Goal: Task Accomplishment & Management: Manage account settings

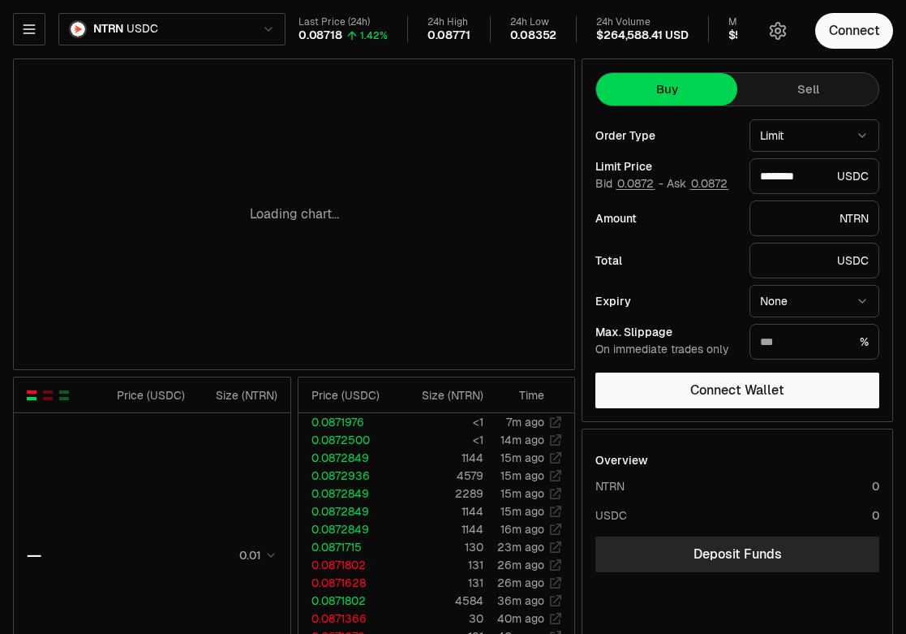
type input "********"
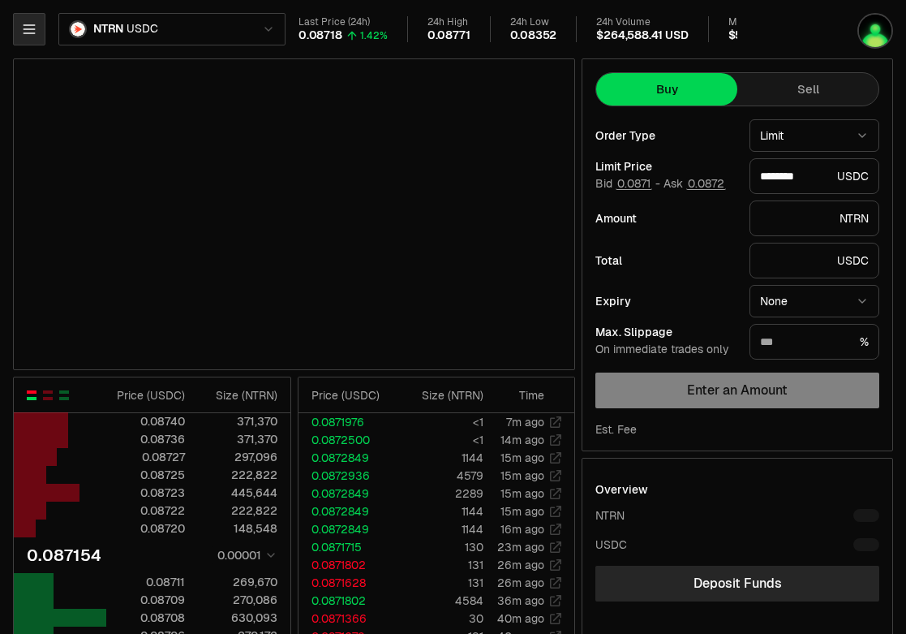
click at [36, 28] on icon "button" at bounding box center [29, 29] width 16 height 16
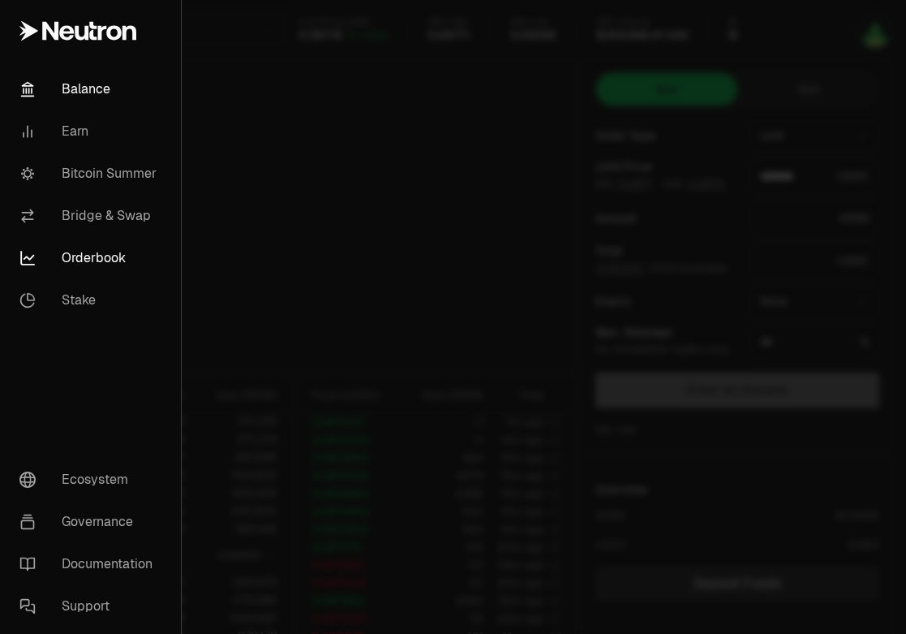
click at [80, 84] on link "Balance" at bounding box center [90, 89] width 168 height 42
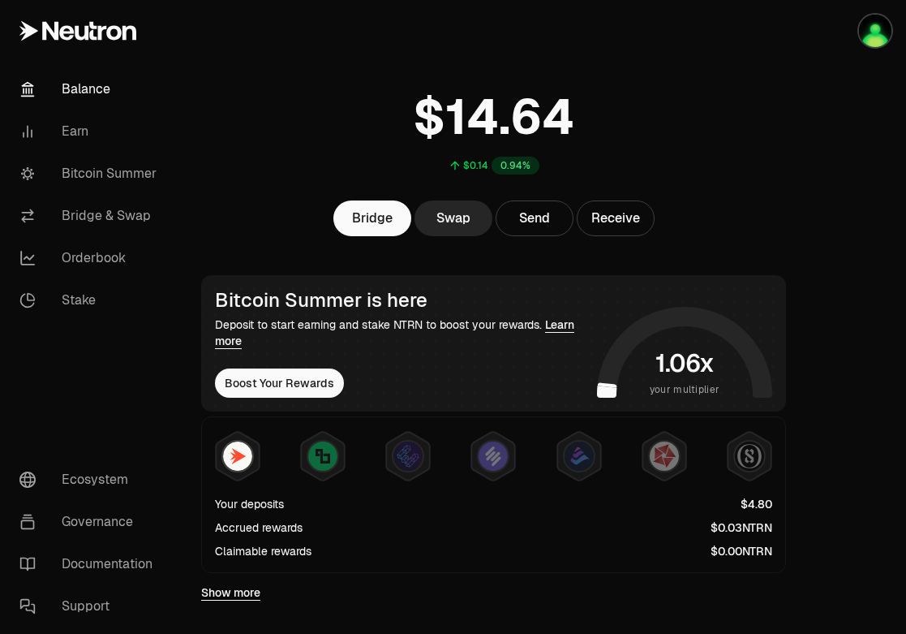
scroll to position [45, 0]
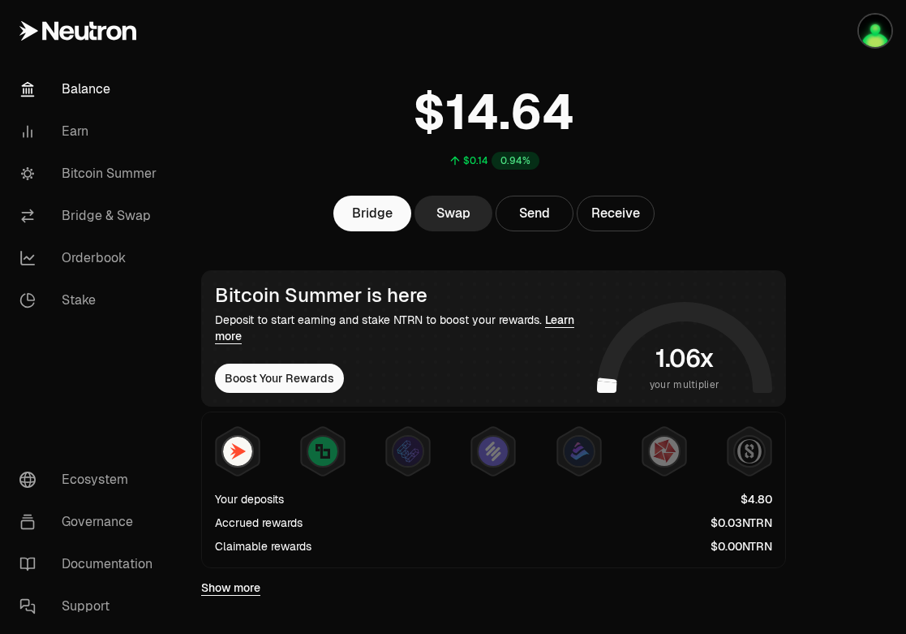
click at [691, 174] on div "$0.14 0.94%" at bounding box center [494, 122] width 624 height 127
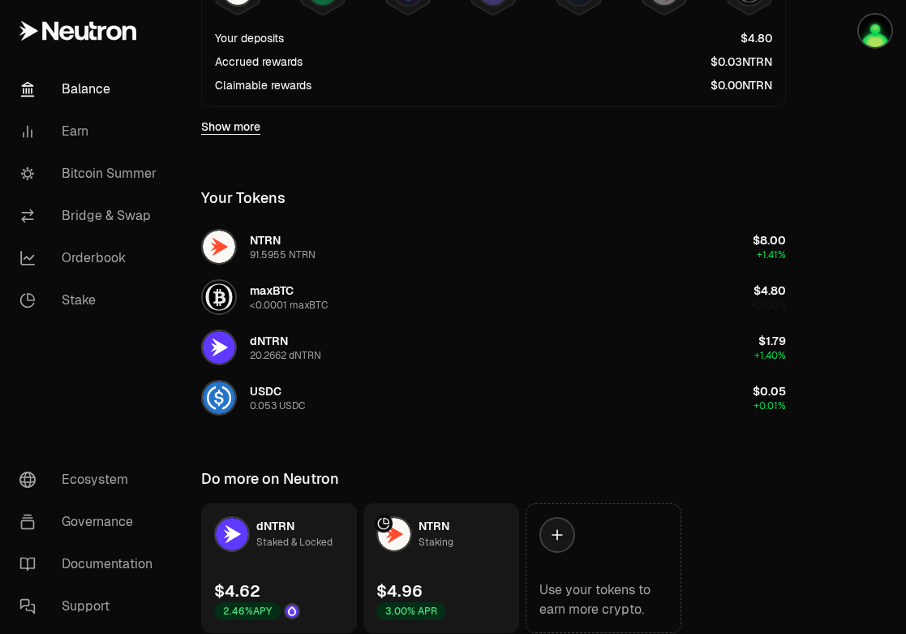
scroll to position [510, 0]
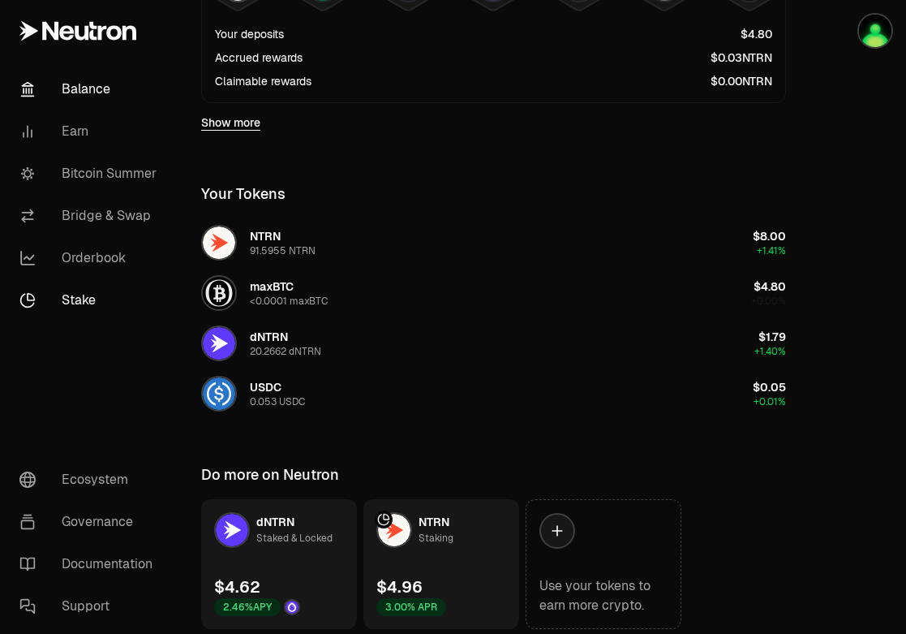
click at [147, 297] on link "Stake" at bounding box center [90, 300] width 169 height 42
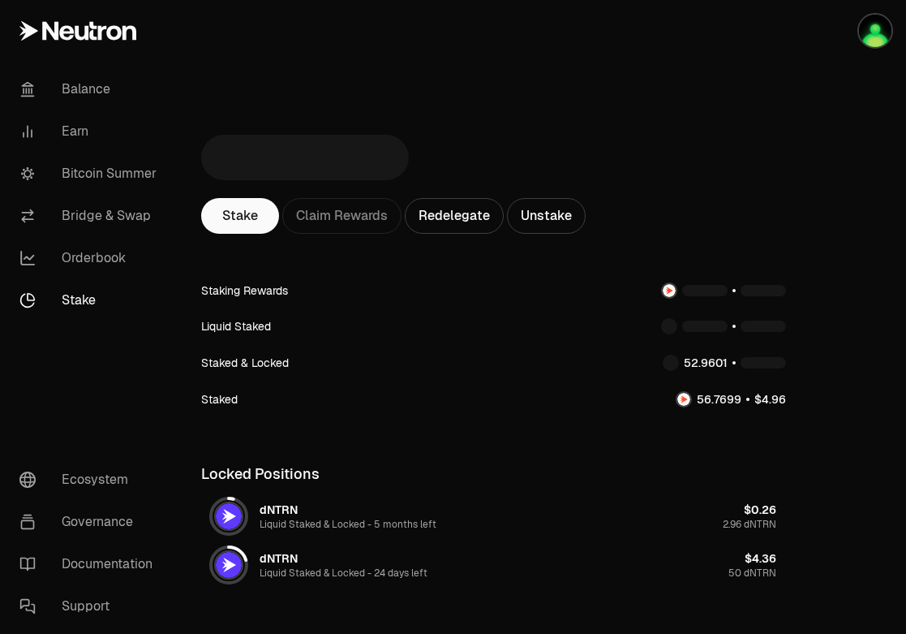
click at [89, 292] on link "Stake" at bounding box center [90, 300] width 169 height 42
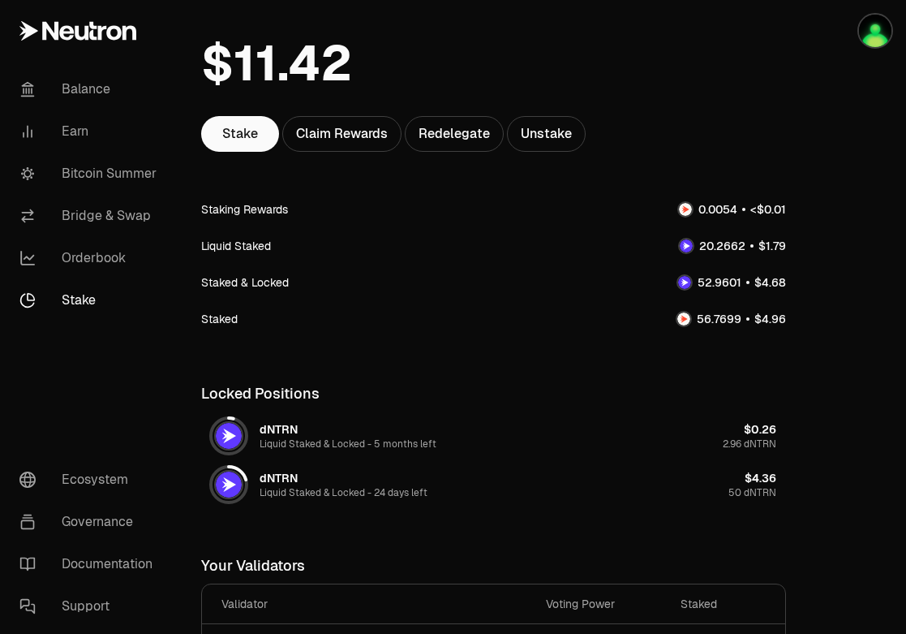
scroll to position [109, 0]
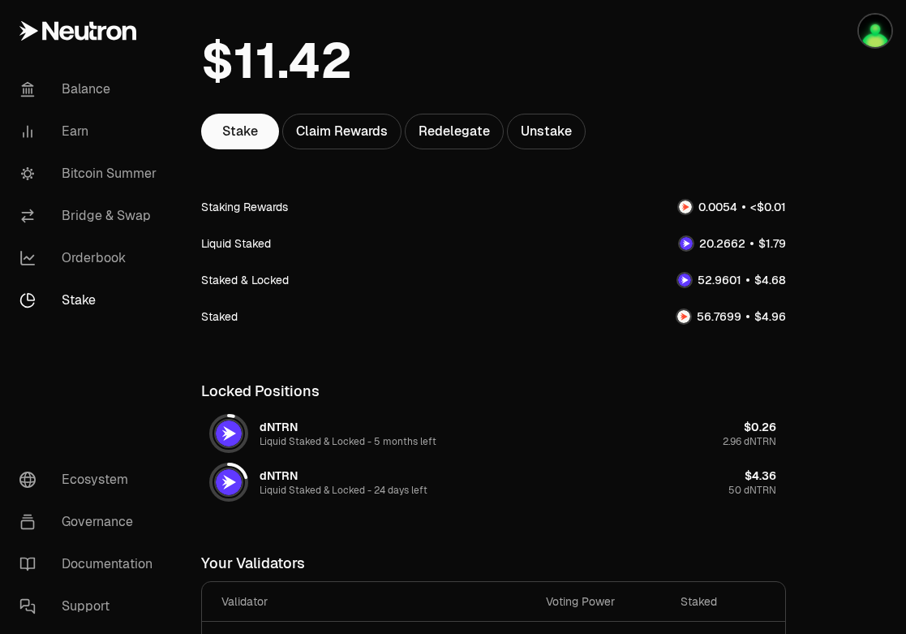
click at [388, 494] on span "24 days left" at bounding box center [401, 490] width 54 height 13
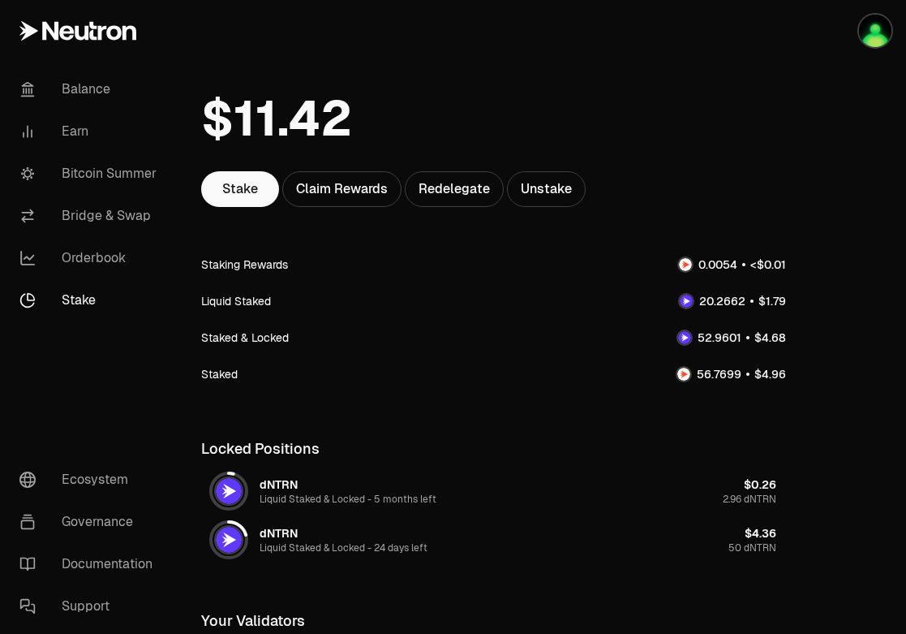
scroll to position [49, 0]
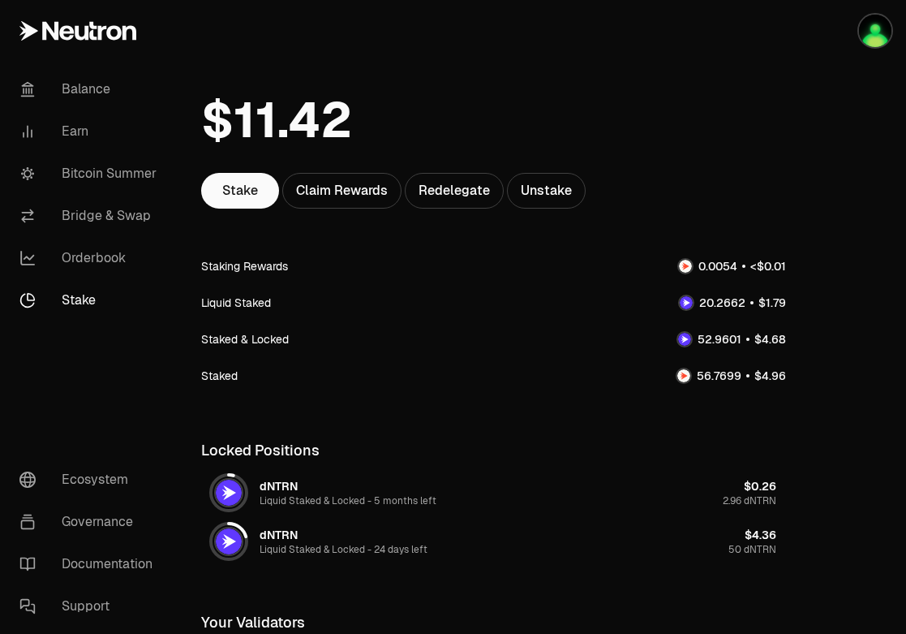
click at [220, 381] on div "Staked" at bounding box center [219, 376] width 37 height 16
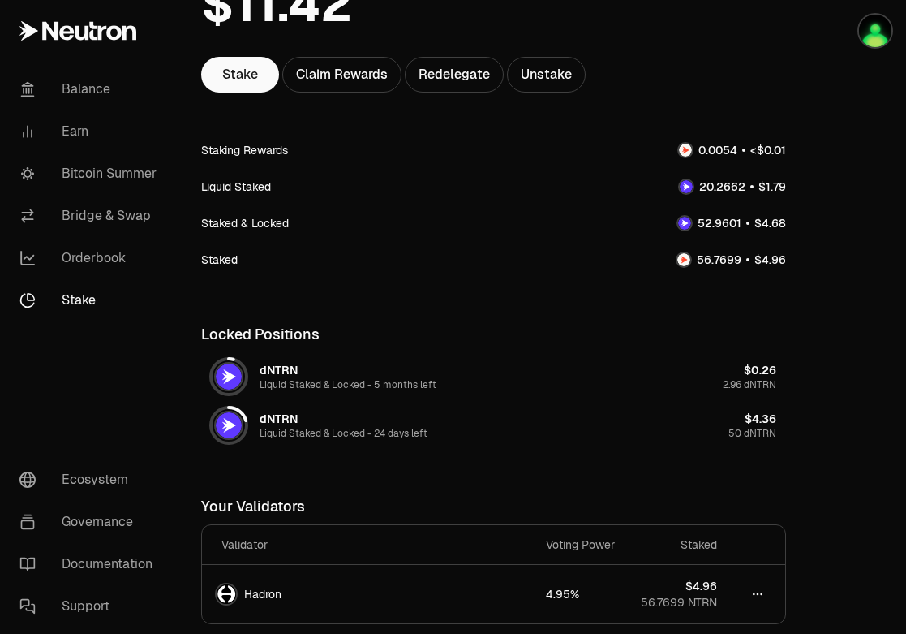
scroll to position [175, 0]
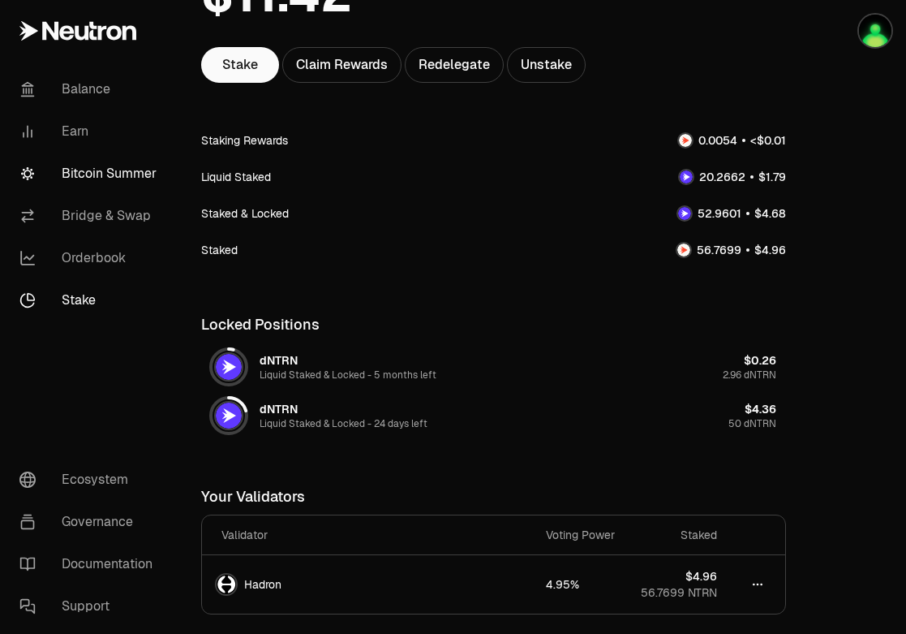
click at [127, 182] on link "Bitcoin Summer" at bounding box center [90, 174] width 169 height 42
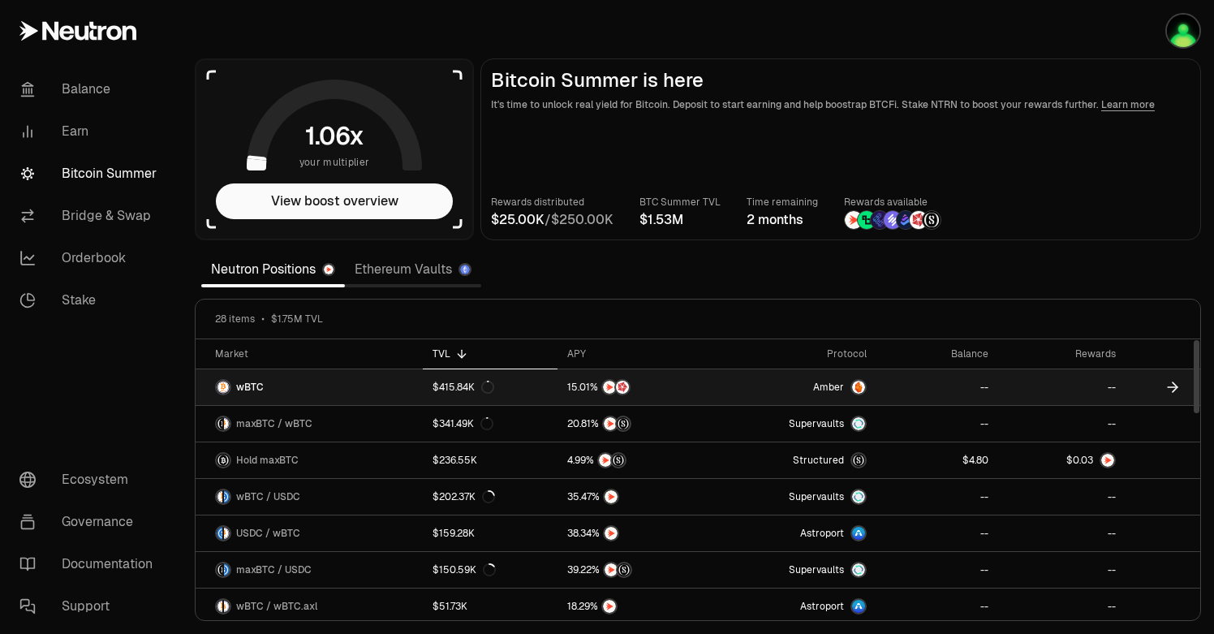
click at [906, 387] on icon at bounding box center [1172, 387] width 16 height 16
